Goal: Task Accomplishment & Management: Use online tool/utility

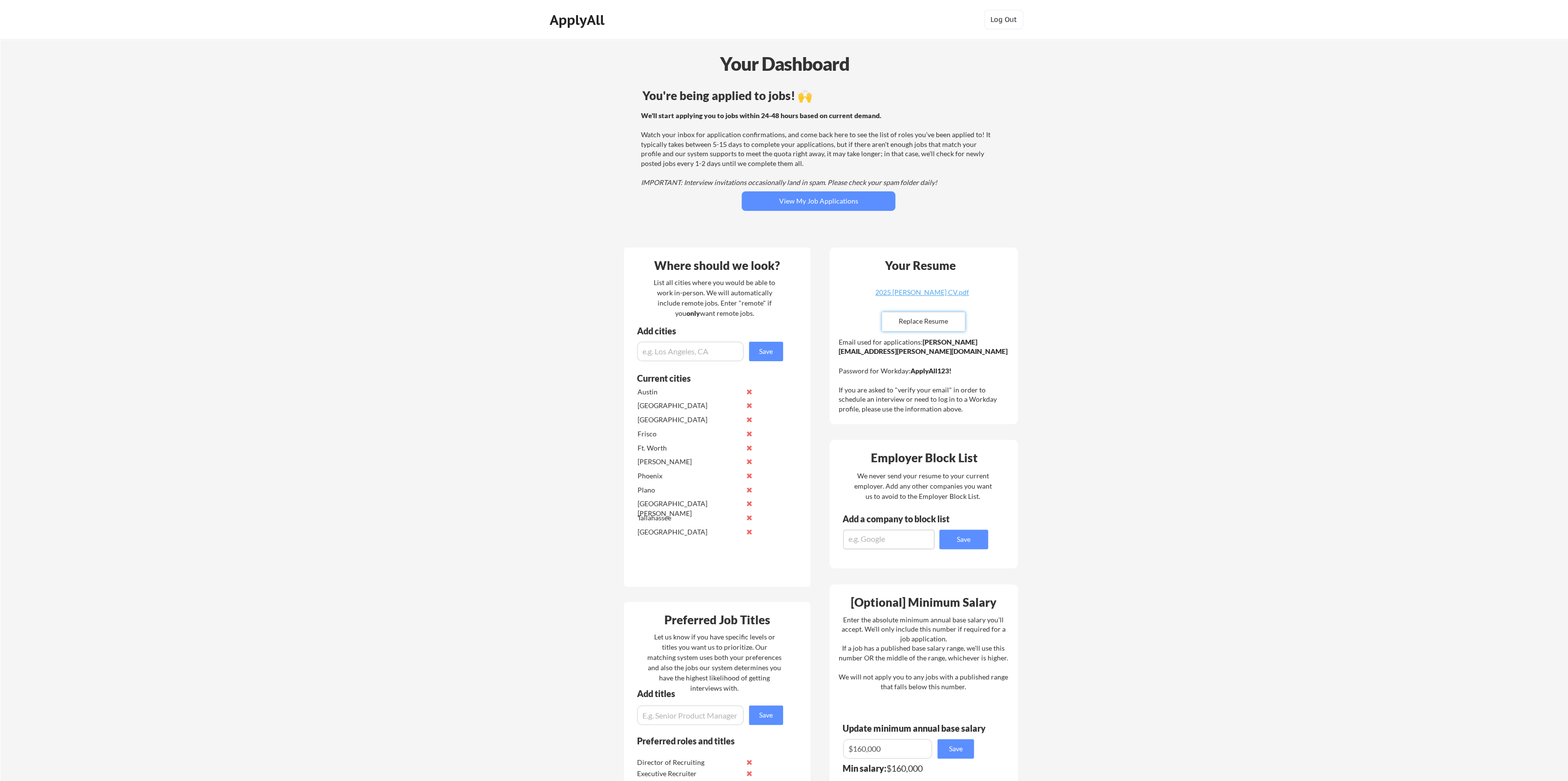
click at [920, 324] on input "file" at bounding box center [923, 321] width 82 height 18
type input "C:\fakepath\2025 Jonathan Miller.docx"
click at [797, 194] on button "View My Job Applications" at bounding box center [819, 201] width 154 height 20
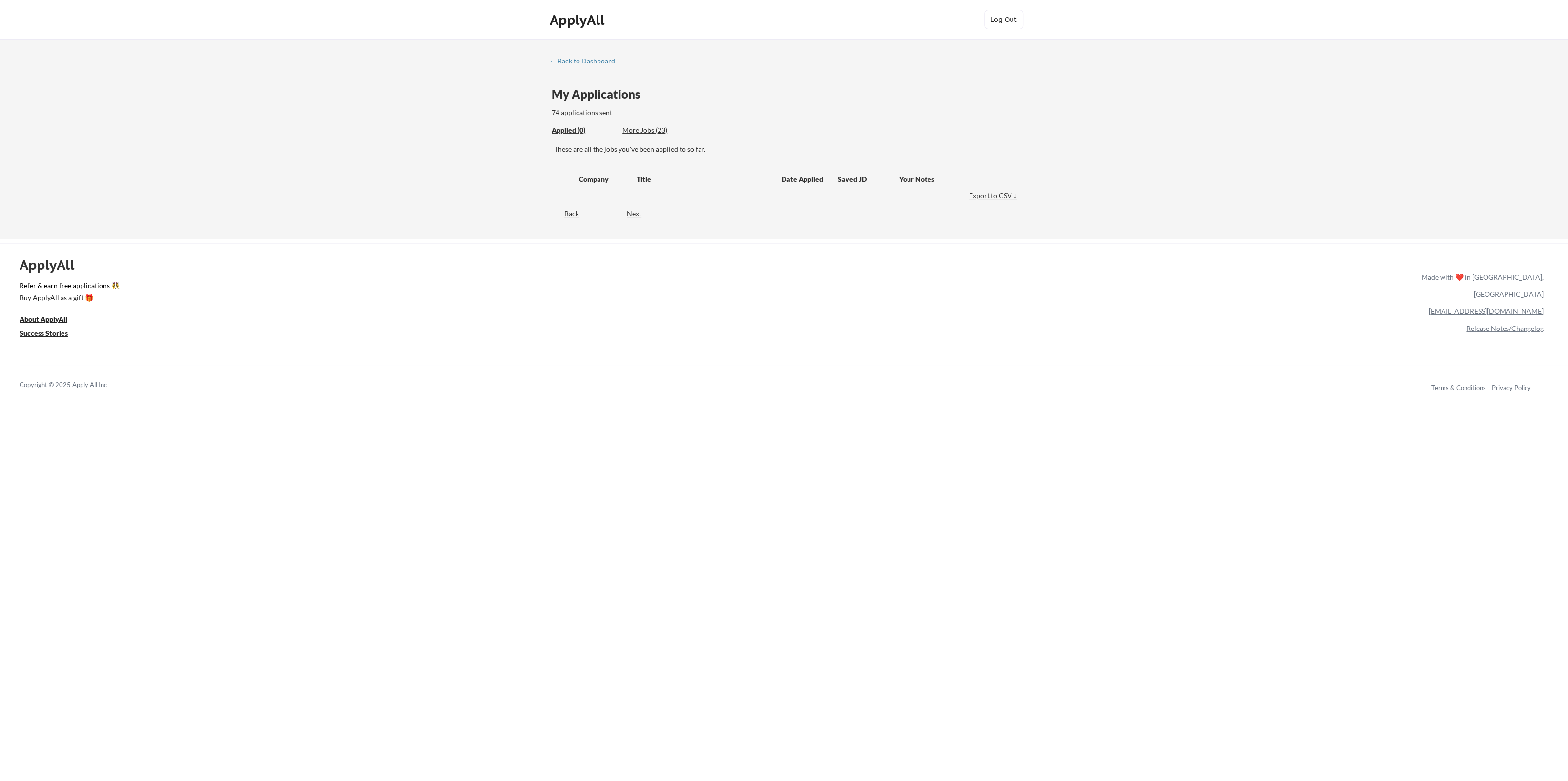
click at [395, 186] on div "← Back to Dashboard My Applications 74 applications sent Applied (0) More Jobs …" at bounding box center [784, 138] width 1568 height 199
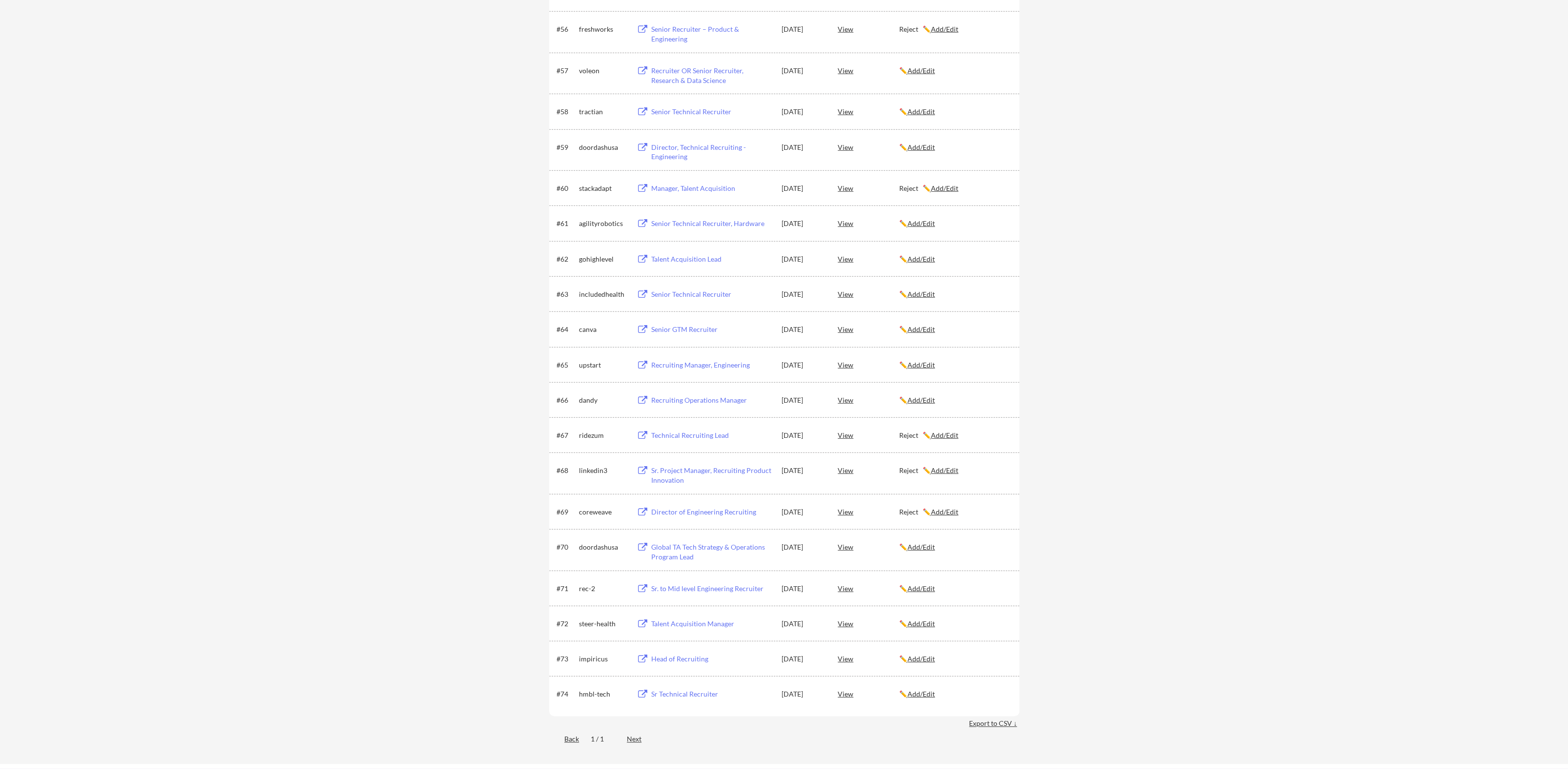
scroll to position [2276, 0]
